Goal: Task Accomplishment & Management: Manage account settings

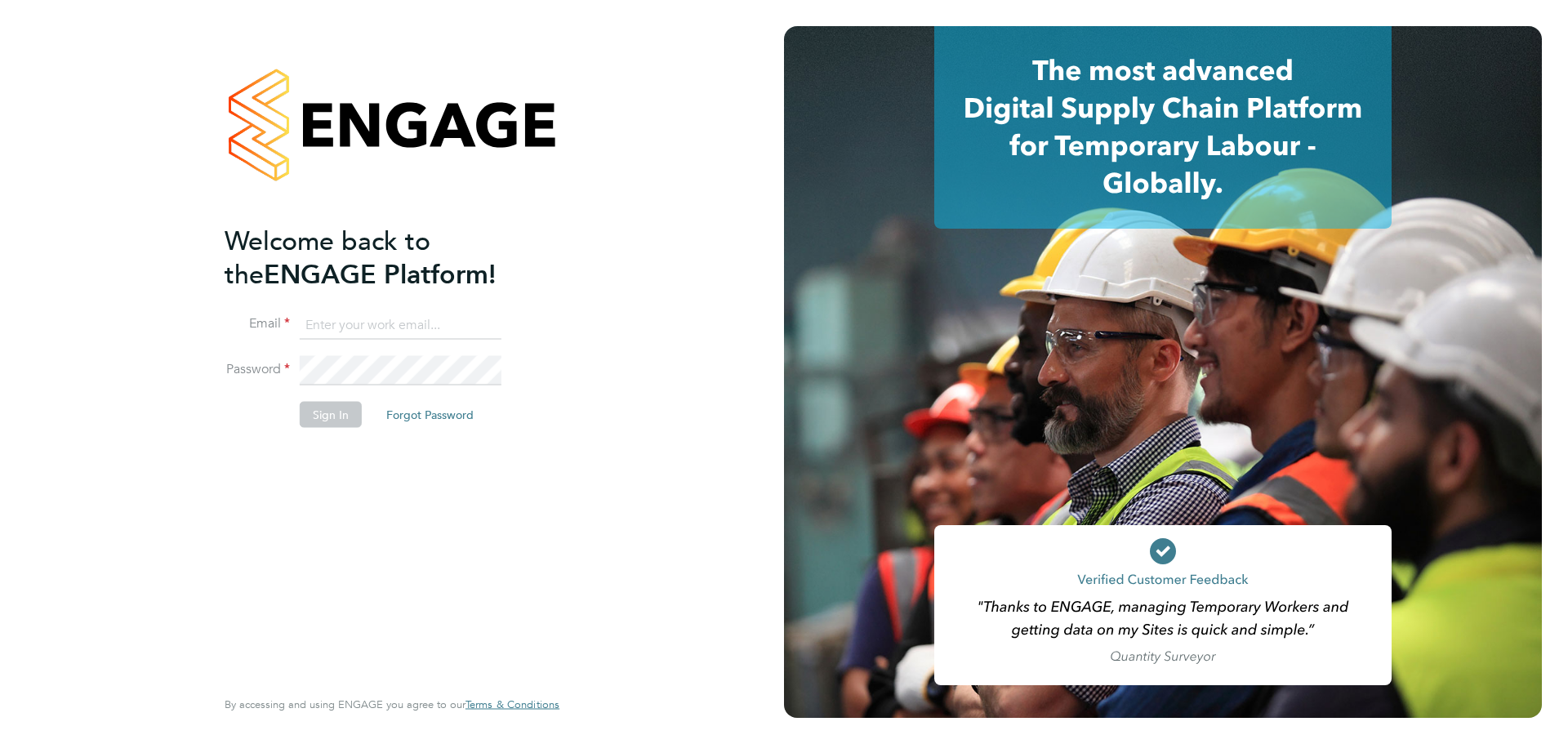
type input "[PERSON_NAME][EMAIL_ADDRESS][PERSON_NAME][PERSON_NAME][DOMAIN_NAME]"
click at [346, 408] on button "Sign In" at bounding box center [331, 414] width 62 height 26
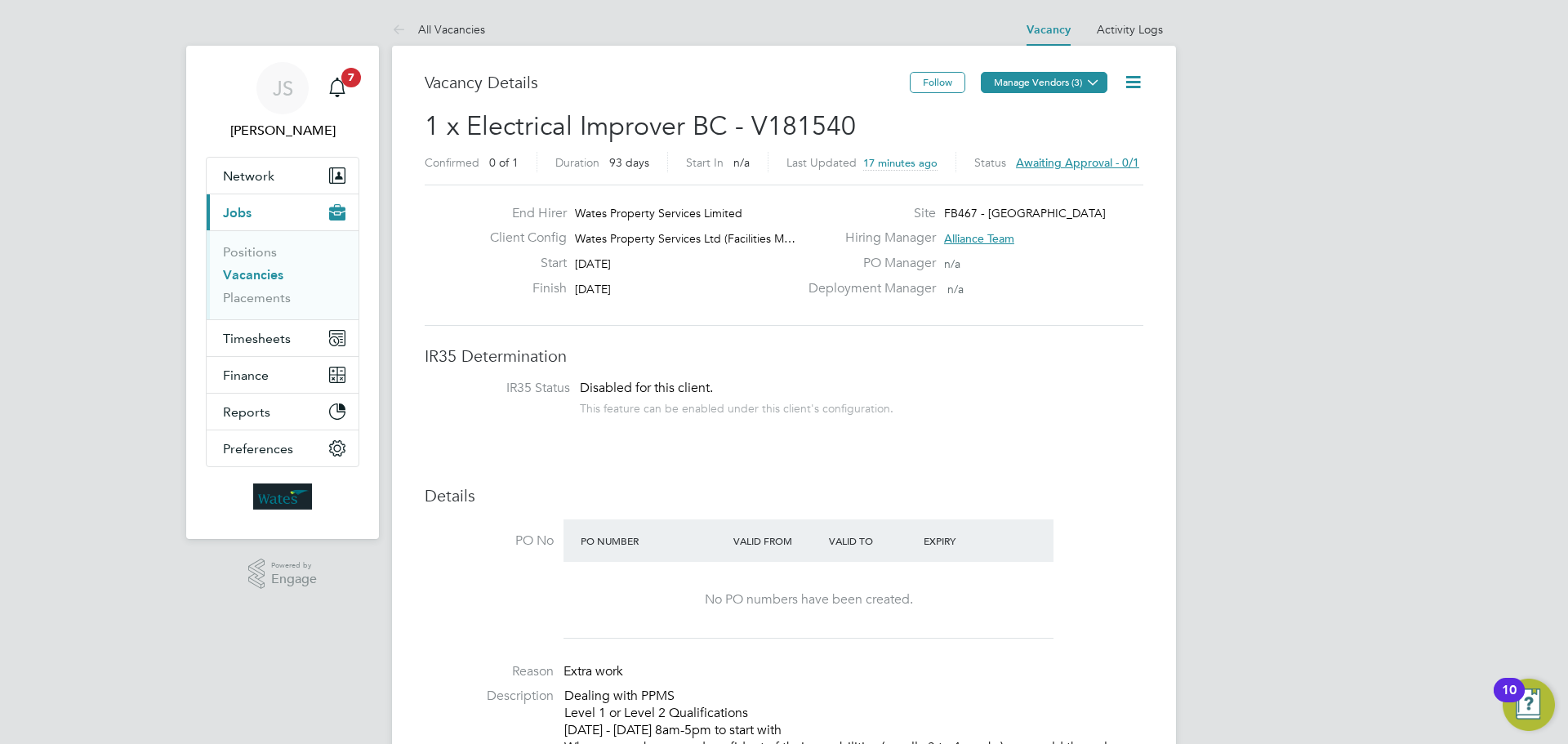
click at [1067, 87] on button "Manage Vendors (3)" at bounding box center [1044, 82] width 127 height 21
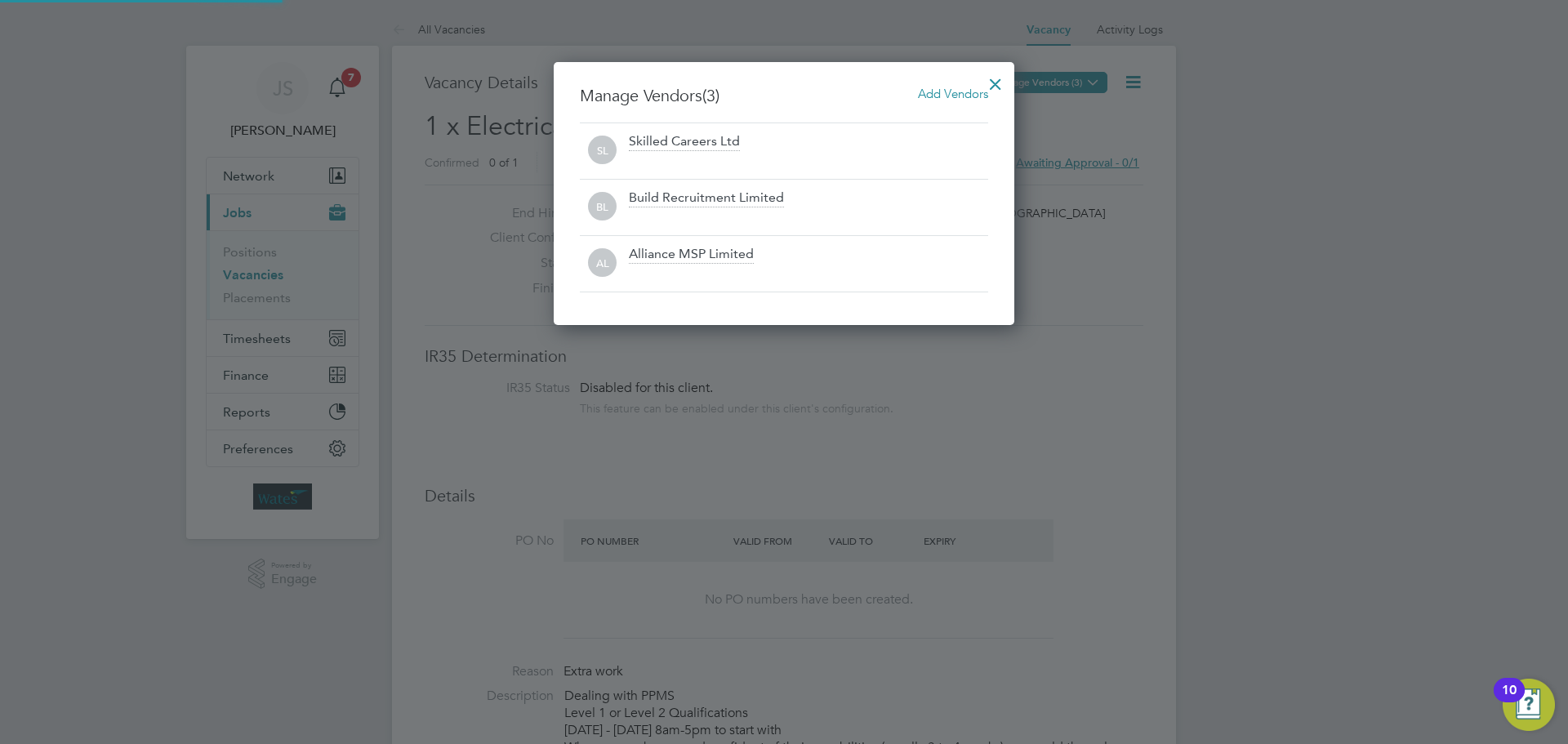
scroll to position [264, 461]
click at [1000, 85] on div at bounding box center [995, 79] width 29 height 29
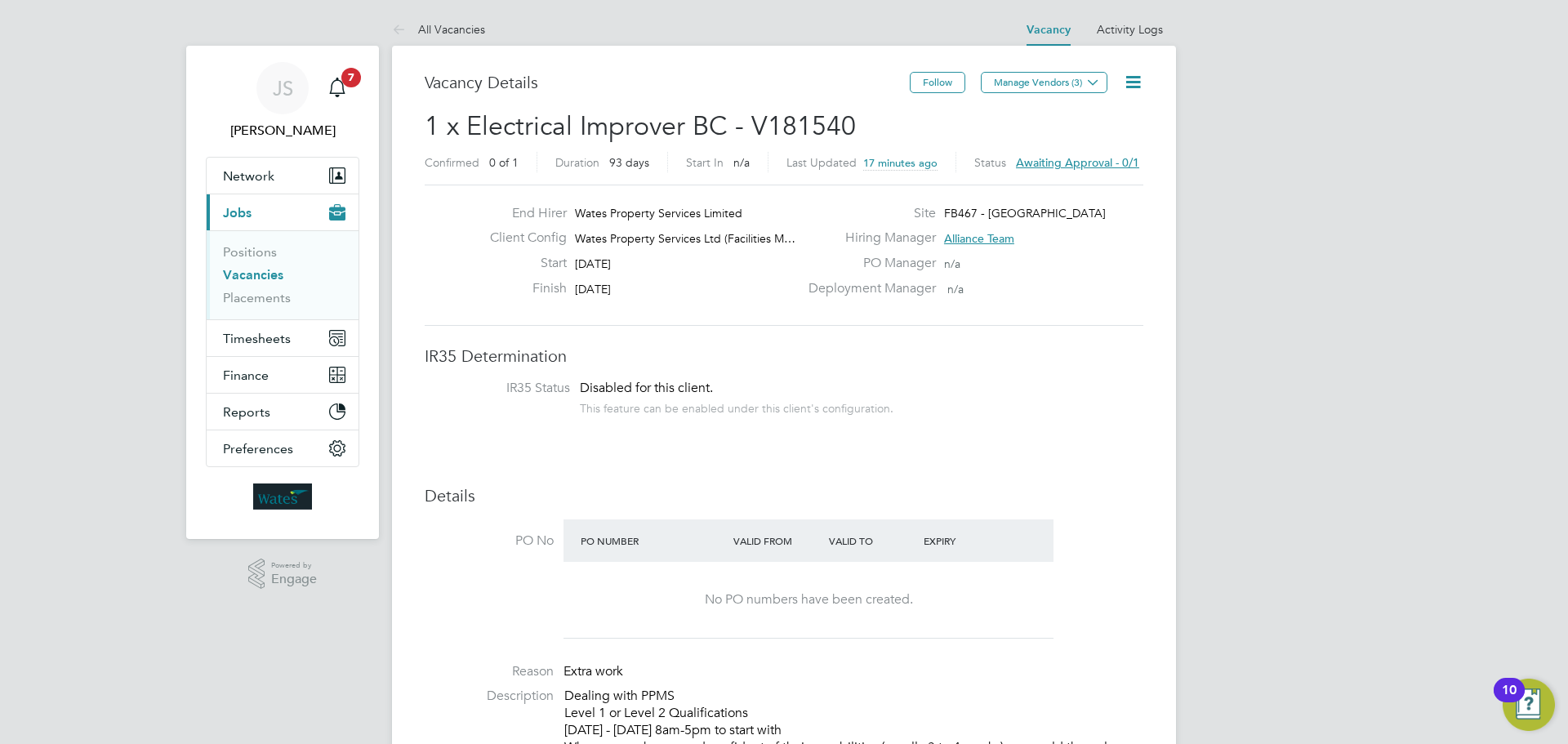
click at [1060, 161] on span "Awaiting approval - 0/1" at bounding box center [1077, 163] width 123 height 15
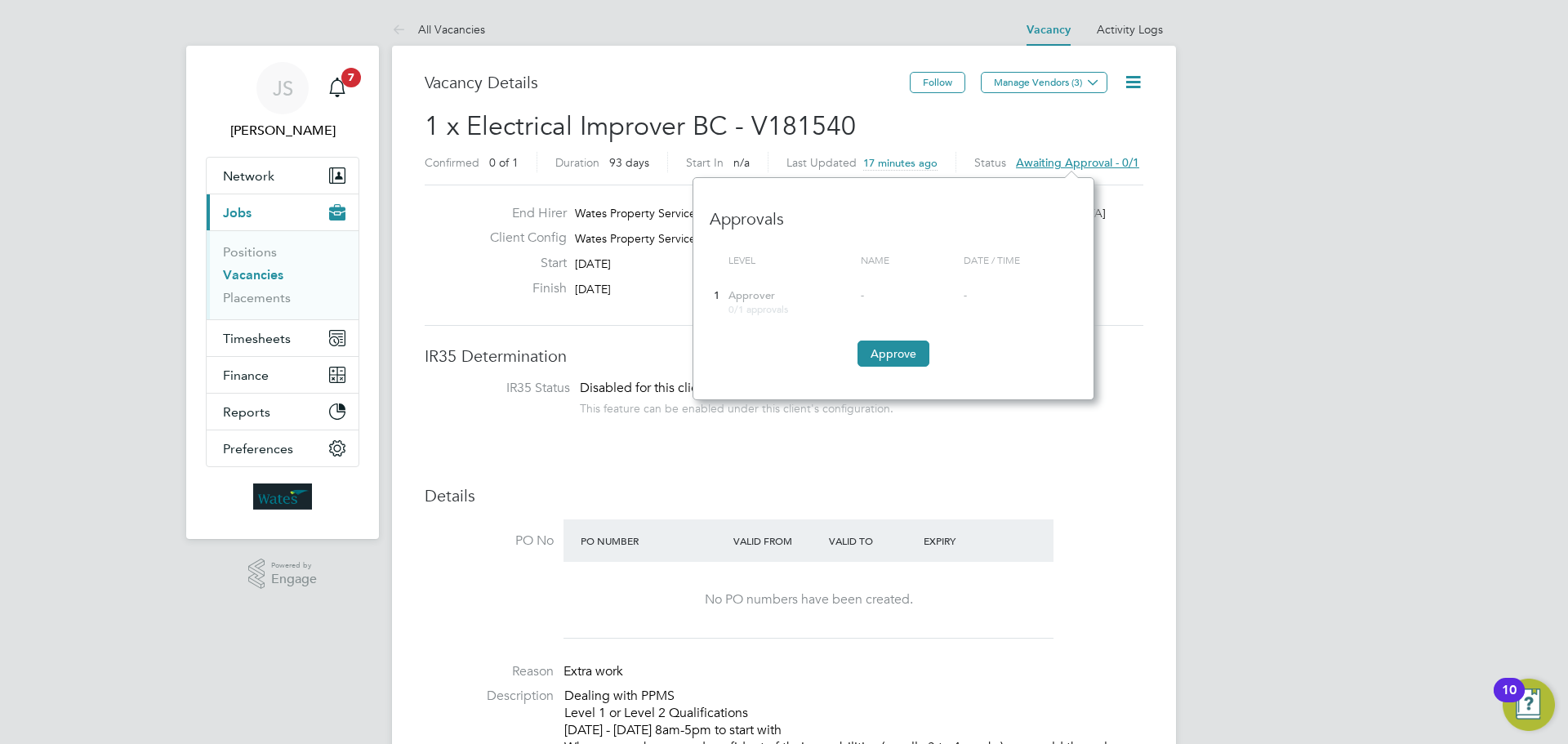
scroll to position [222, 401]
click at [898, 349] on button "Approve" at bounding box center [893, 354] width 72 height 26
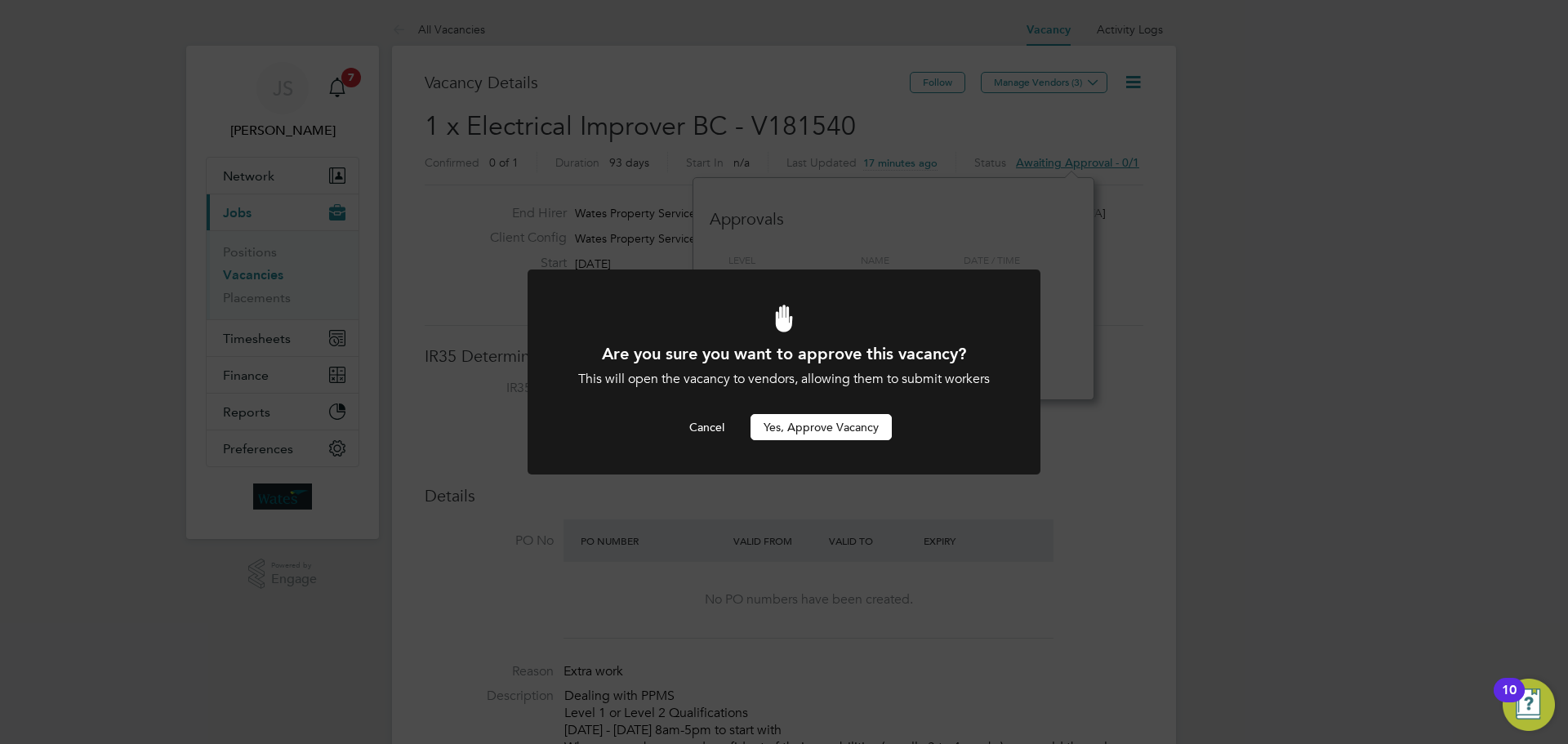
click at [826, 432] on button "Yes, Approve Vacancy" at bounding box center [820, 427] width 141 height 26
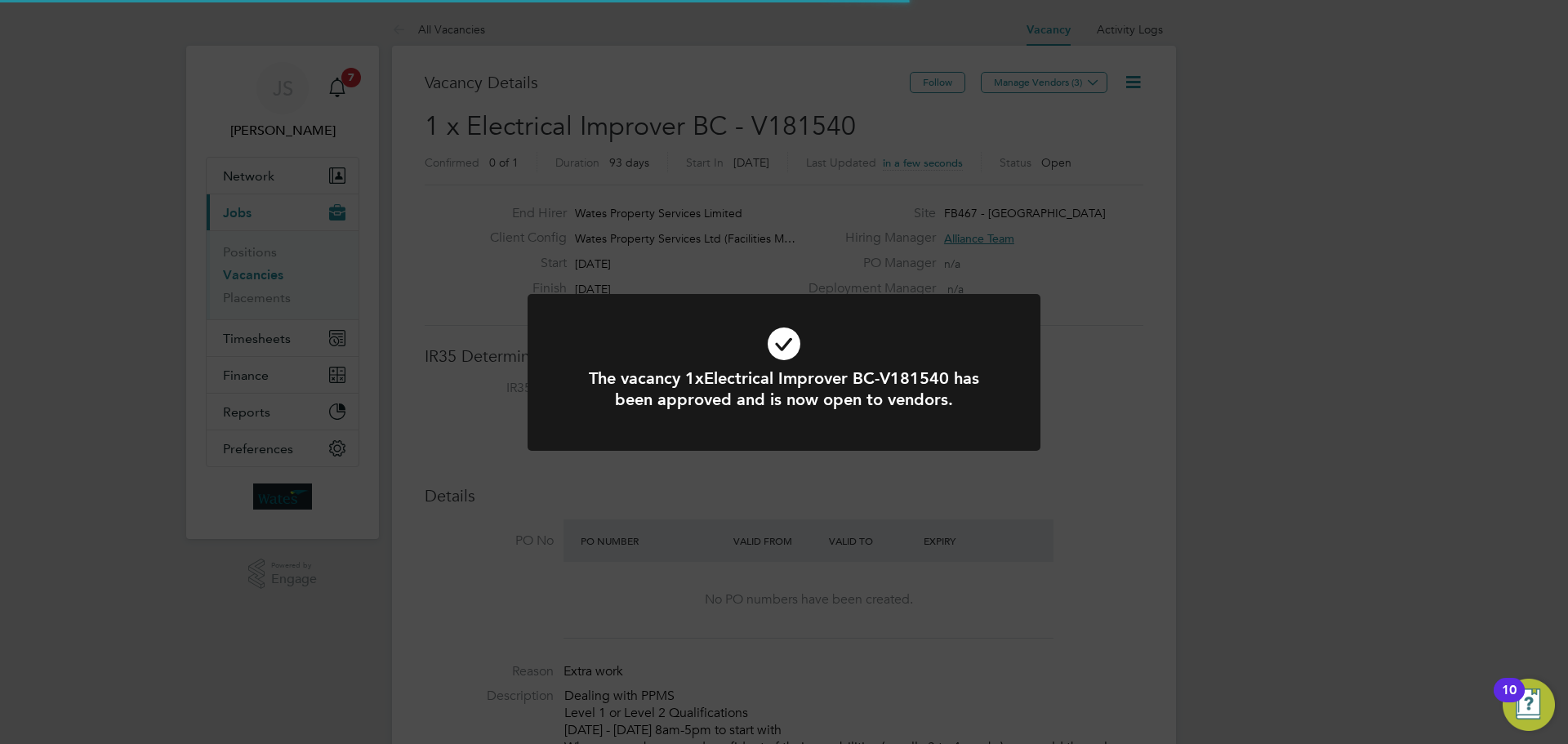
scroll to position [28, 255]
click at [466, 292] on div "The vacancy 1xElectrical Improver BC-V181540 has been approved and is now open …" at bounding box center [784, 372] width 1568 height 744
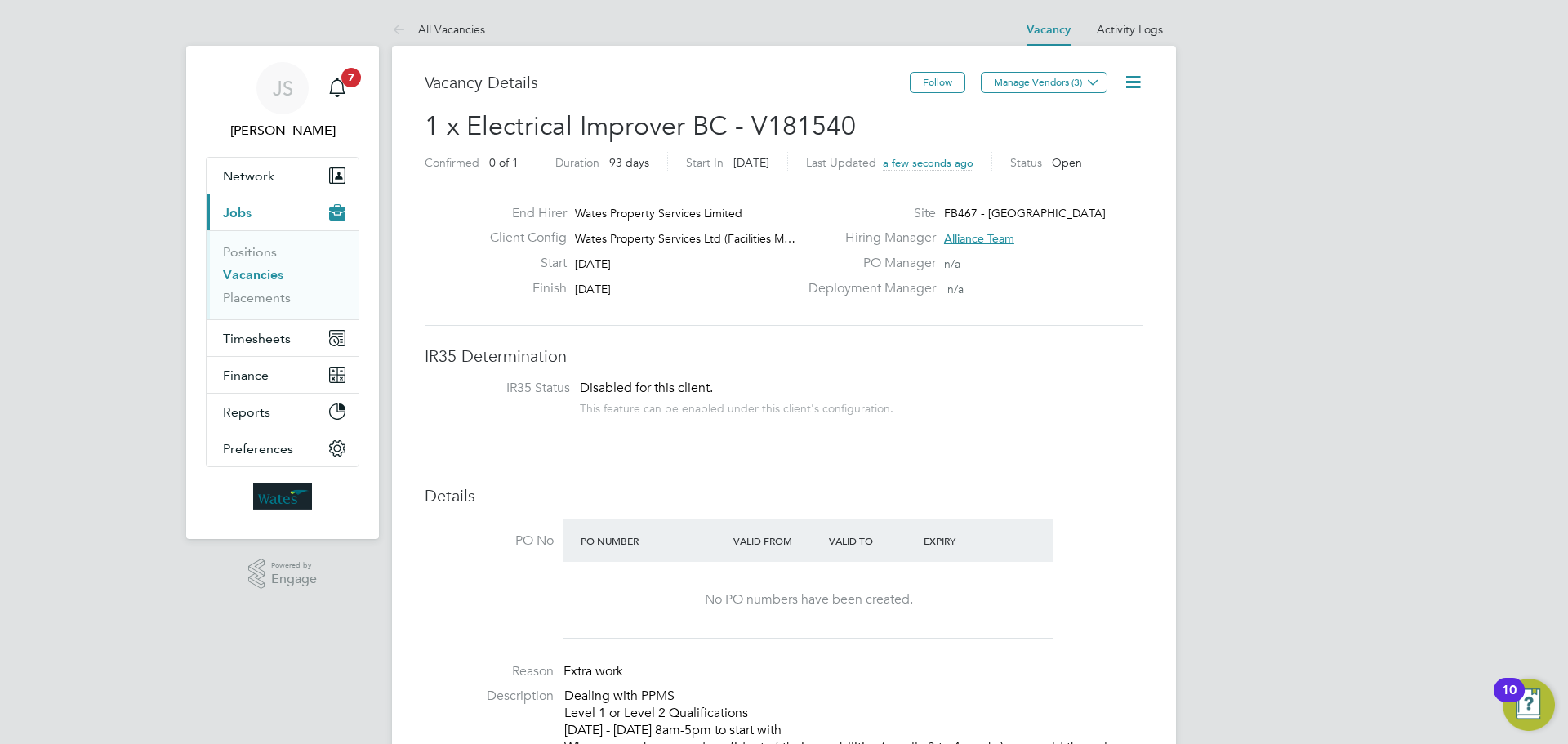
click at [264, 271] on link "Vacancies" at bounding box center [253, 275] width 60 height 15
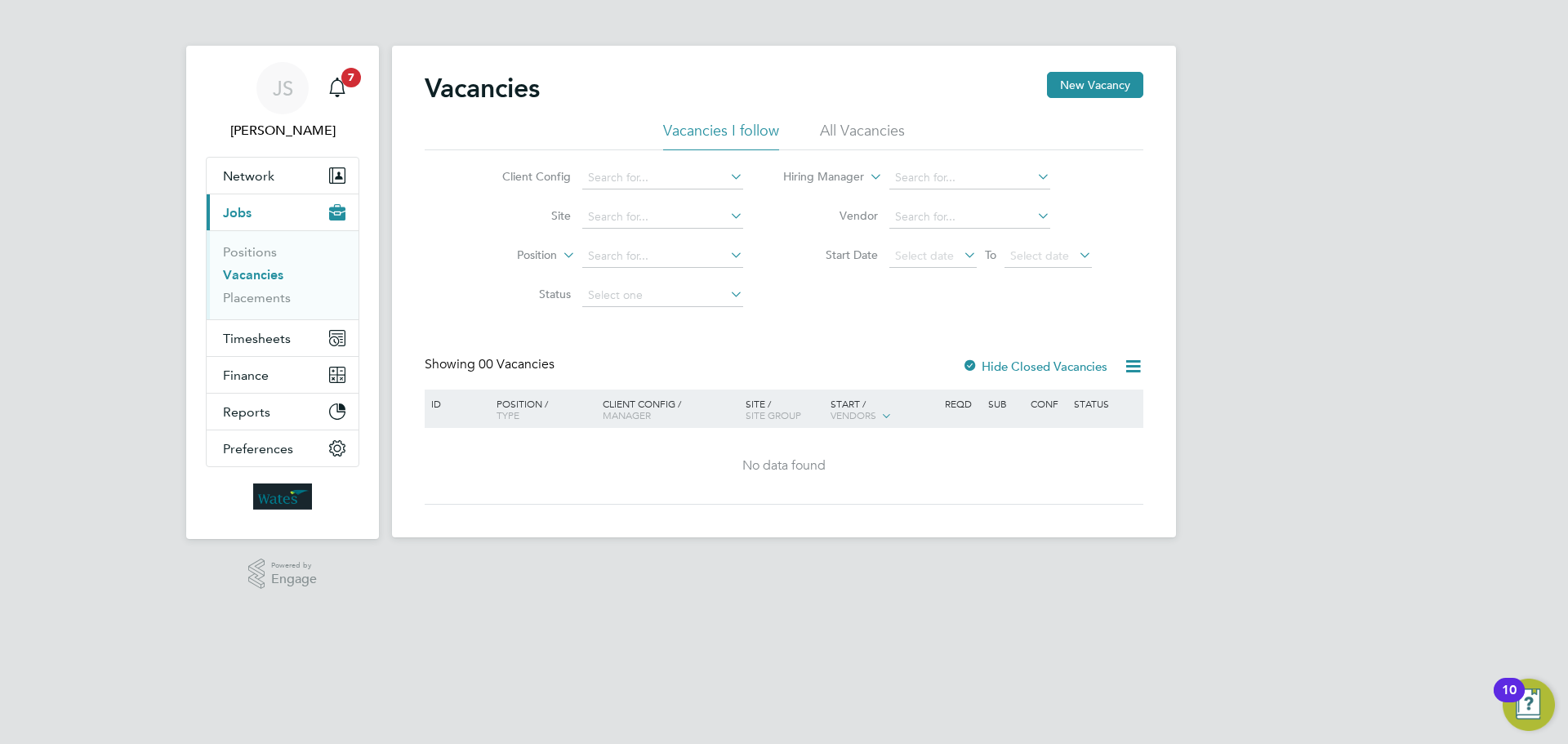
click at [854, 138] on li "All Vacancies" at bounding box center [863, 135] width 85 height 29
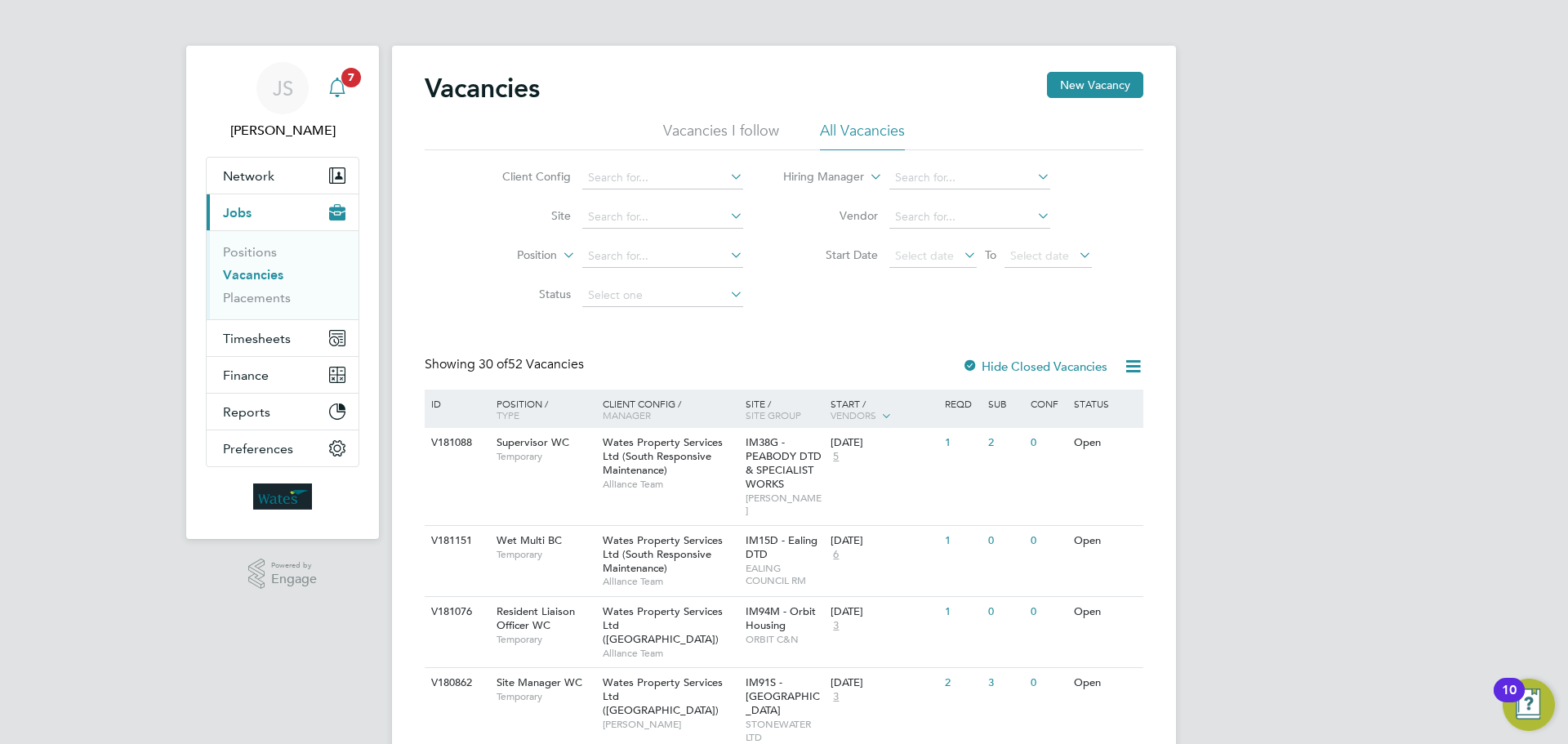
click at [353, 86] on span "7" at bounding box center [351, 78] width 20 height 20
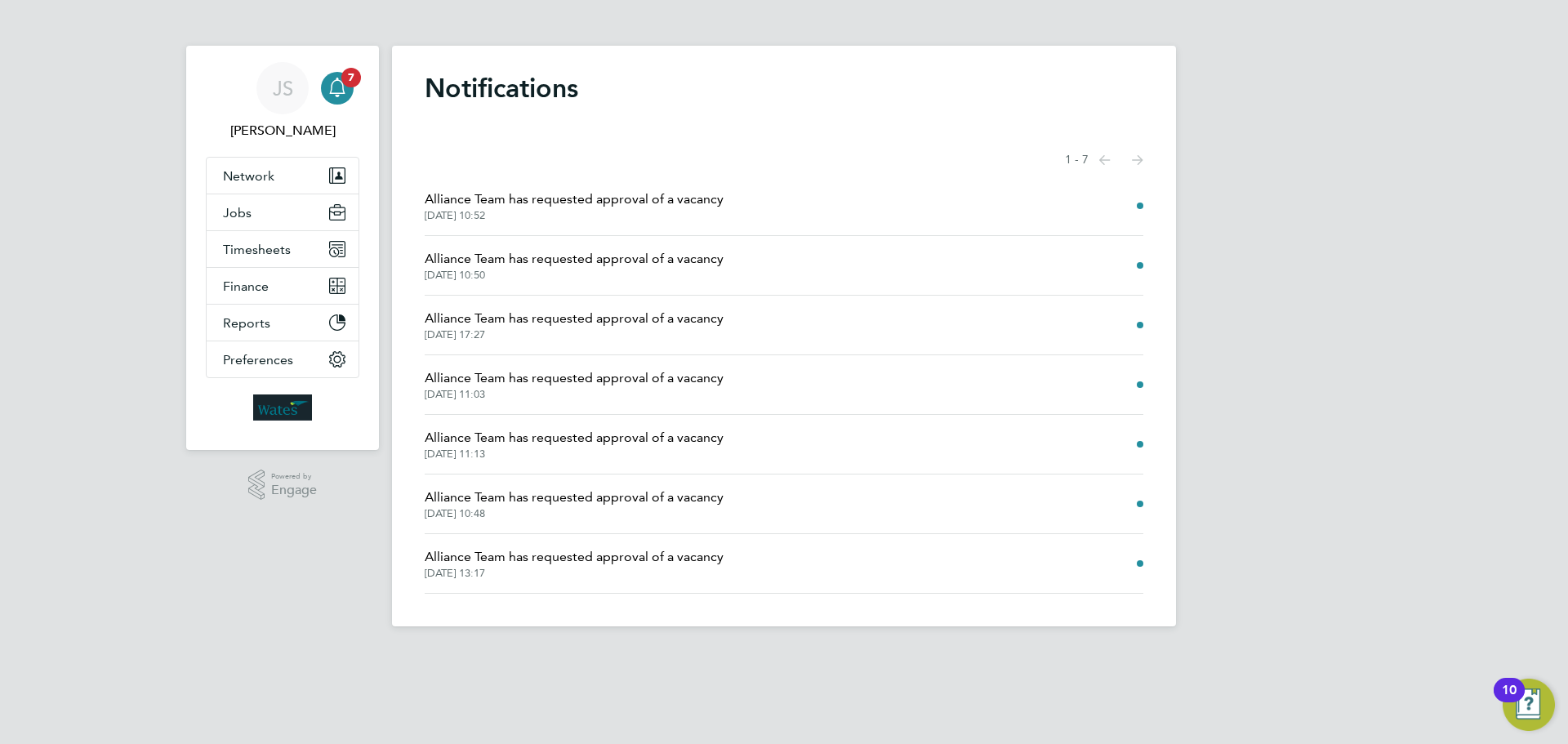
click at [667, 260] on span "Alliance Team has requested approval of a vacancy" at bounding box center [574, 259] width 299 height 20
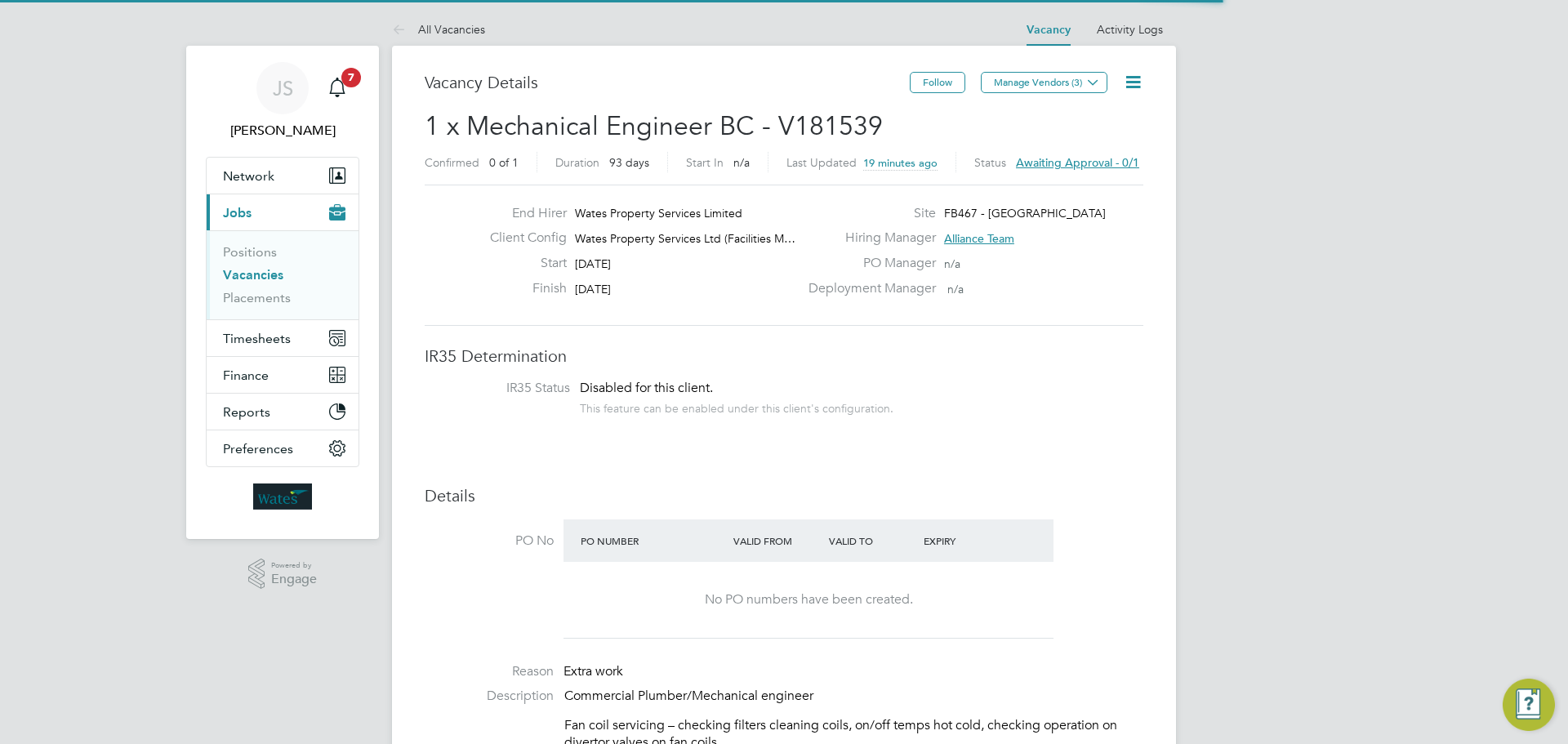
scroll to position [9, 9]
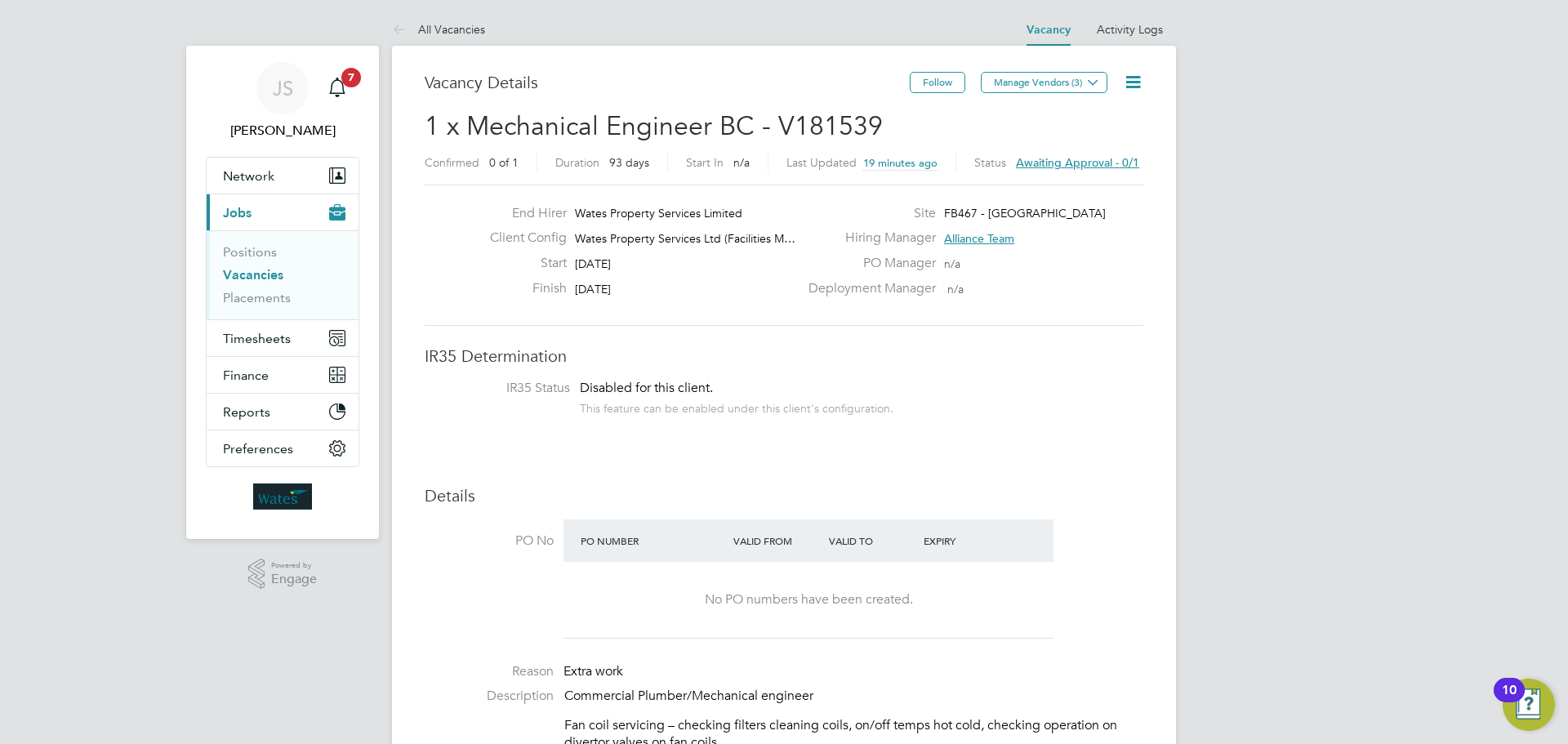
click at [1025, 161] on span "Awaiting approval - 0/1" at bounding box center [1077, 163] width 123 height 15
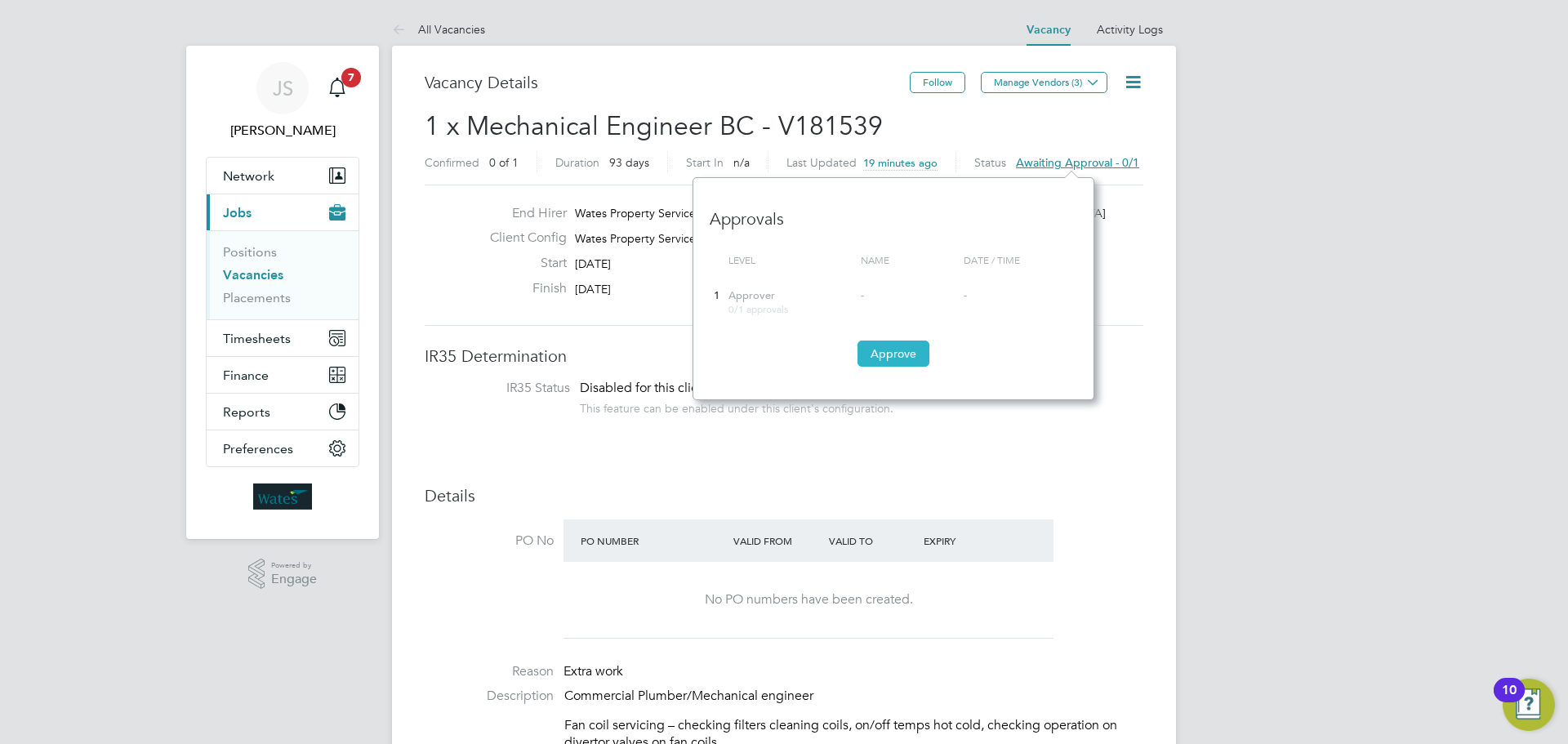
click at [875, 355] on button "Approve" at bounding box center [893, 354] width 72 height 26
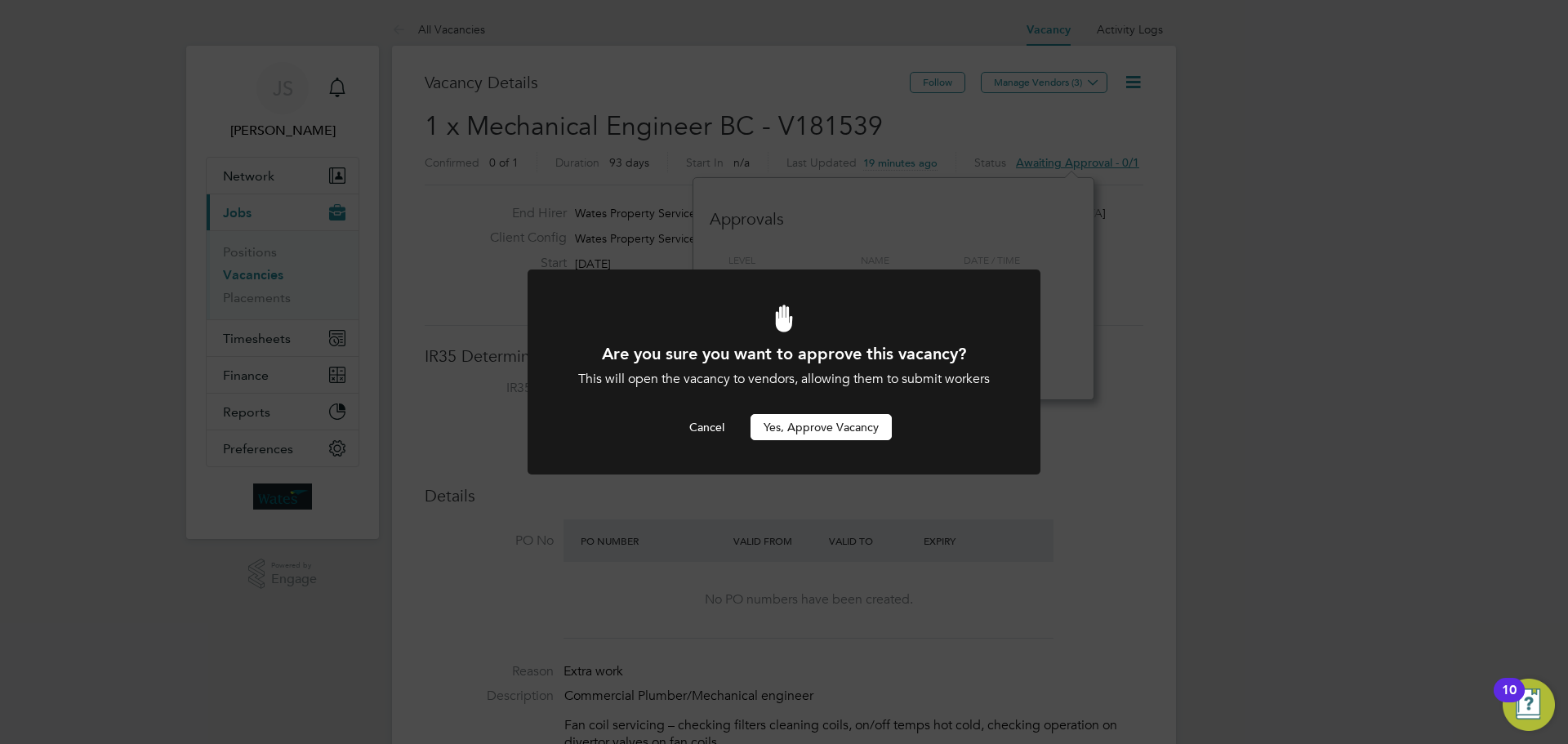
click at [779, 427] on button "Yes, Approve Vacancy" at bounding box center [820, 427] width 141 height 26
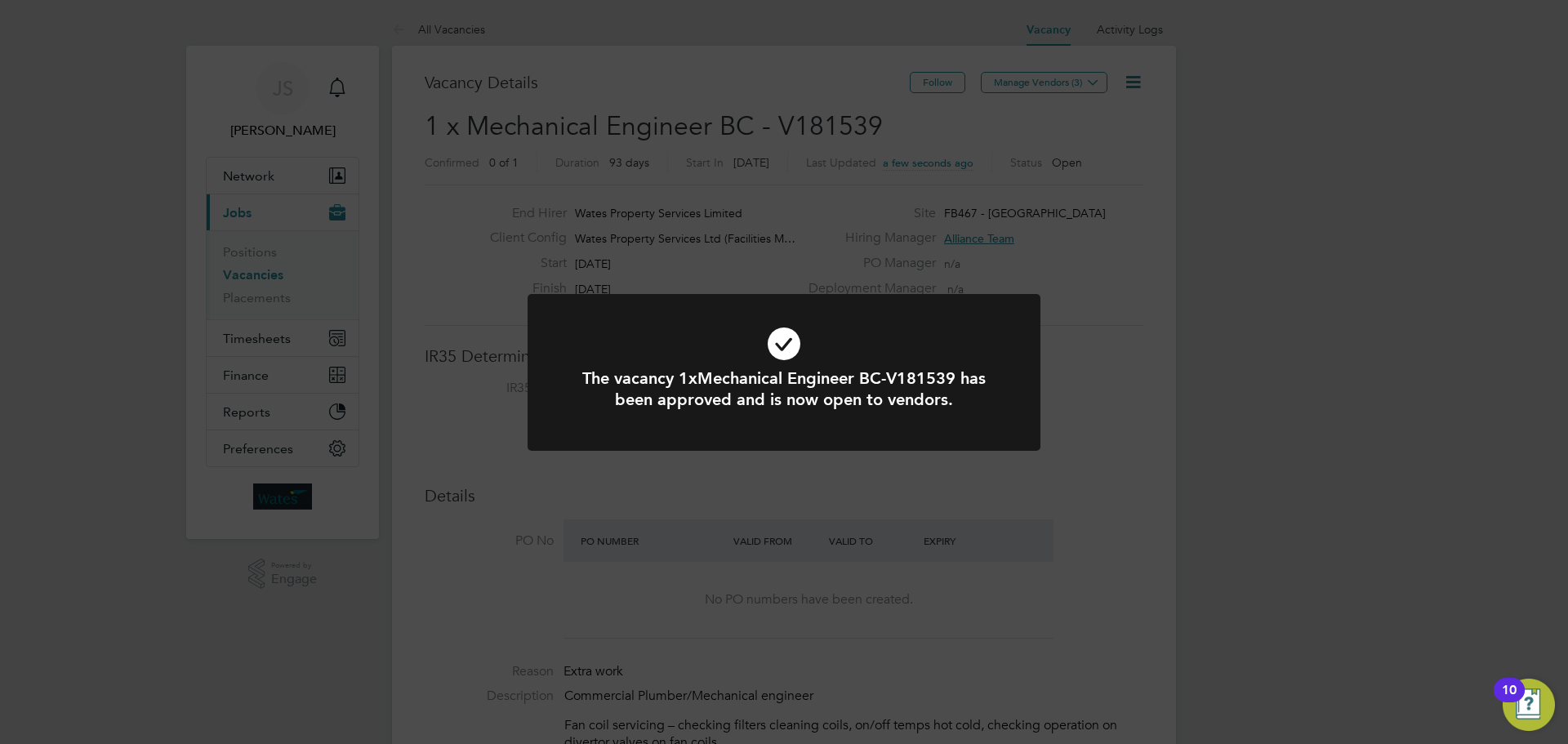
click at [1168, 207] on div "The vacancy 1xMechanical Engineer BC-V181539 has been approved and is now open …" at bounding box center [784, 372] width 1568 height 744
